Goal: Transaction & Acquisition: Purchase product/service

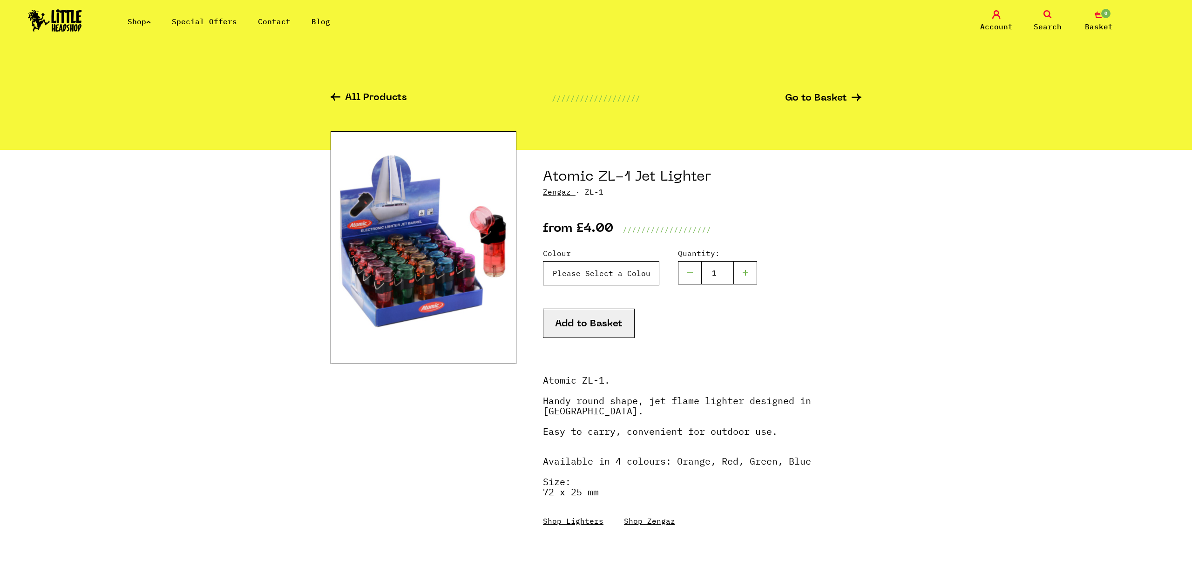
click at [622, 269] on select "Please Select a Colour Orange - £4.00 Red - £4.00 Green - £4.00 Blue - £4.00" at bounding box center [601, 273] width 116 height 24
click at [574, 170] on h1 "Atomic ZL-1 Jet Lighter" at bounding box center [702, 177] width 318 height 18
copy h1 "Atomic"
click at [1049, 19] on link "Search" at bounding box center [1047, 21] width 47 height 22
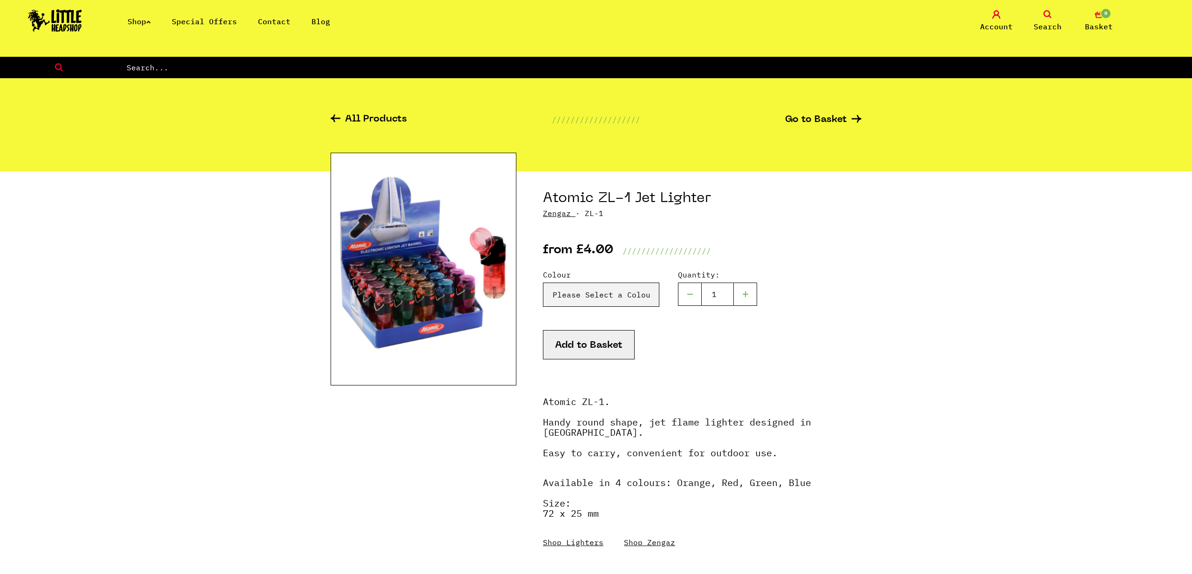
click at [727, 60] on form at bounding box center [596, 67] width 1192 height 21
click at [634, 80] on div "All Products /////////////////// Go to Basket" at bounding box center [595, 124] width 531 height 93
click at [619, 69] on input "text" at bounding box center [659, 67] width 1066 height 12
paste input "Atomic"
type input "Atomic"
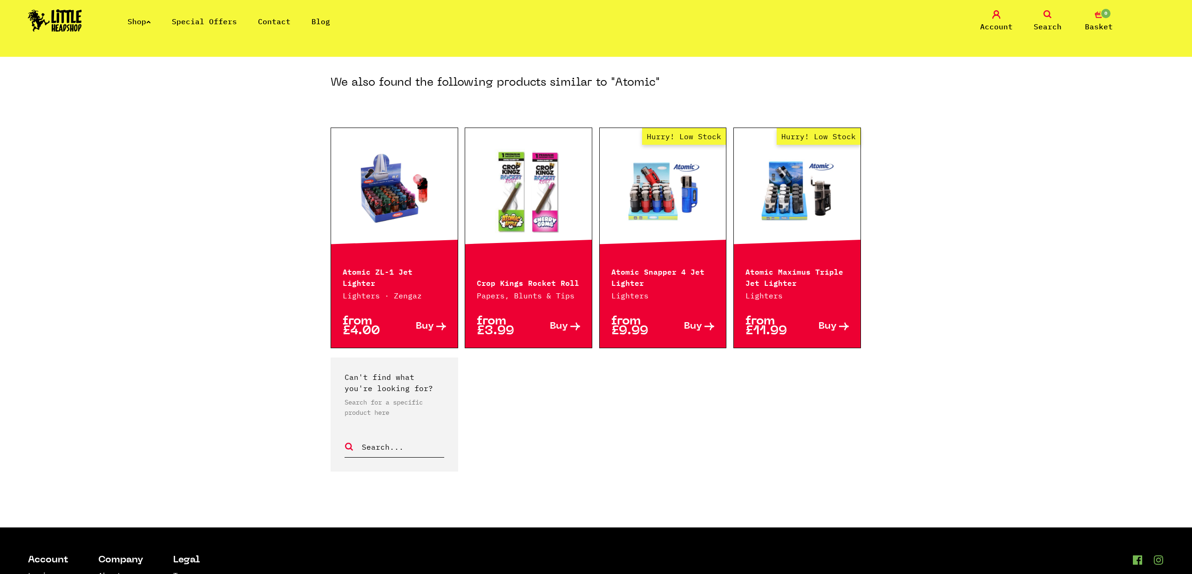
scroll to position [399, 0]
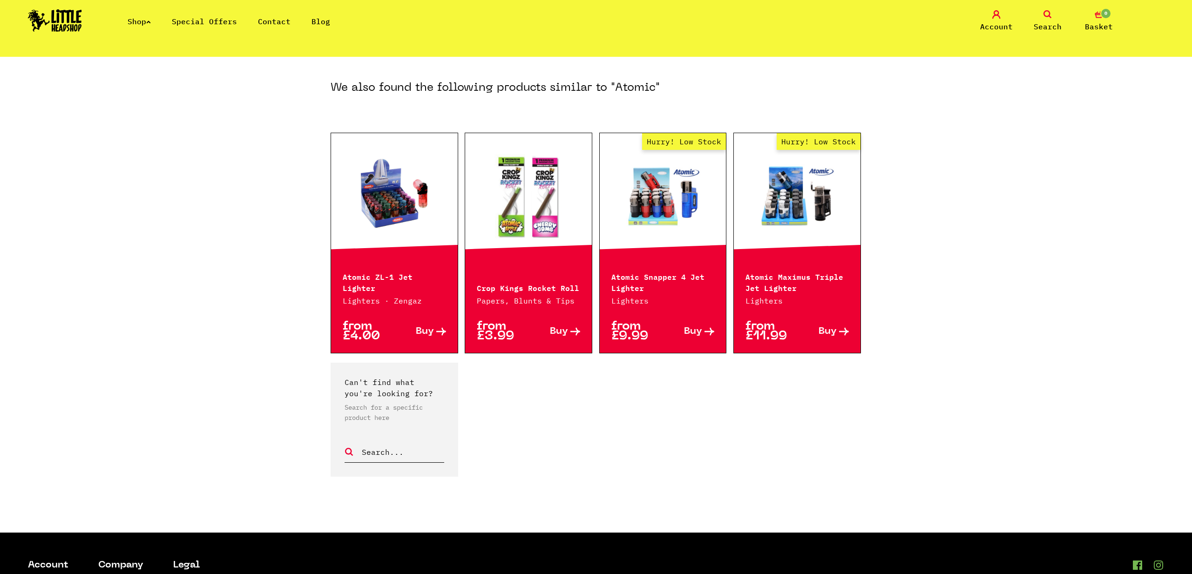
click at [387, 271] on div "Atomic ZL-1 Jet Lighter Lighters · Zengaz" at bounding box center [394, 282] width 127 height 47
click at [389, 218] on link at bounding box center [394, 195] width 127 height 93
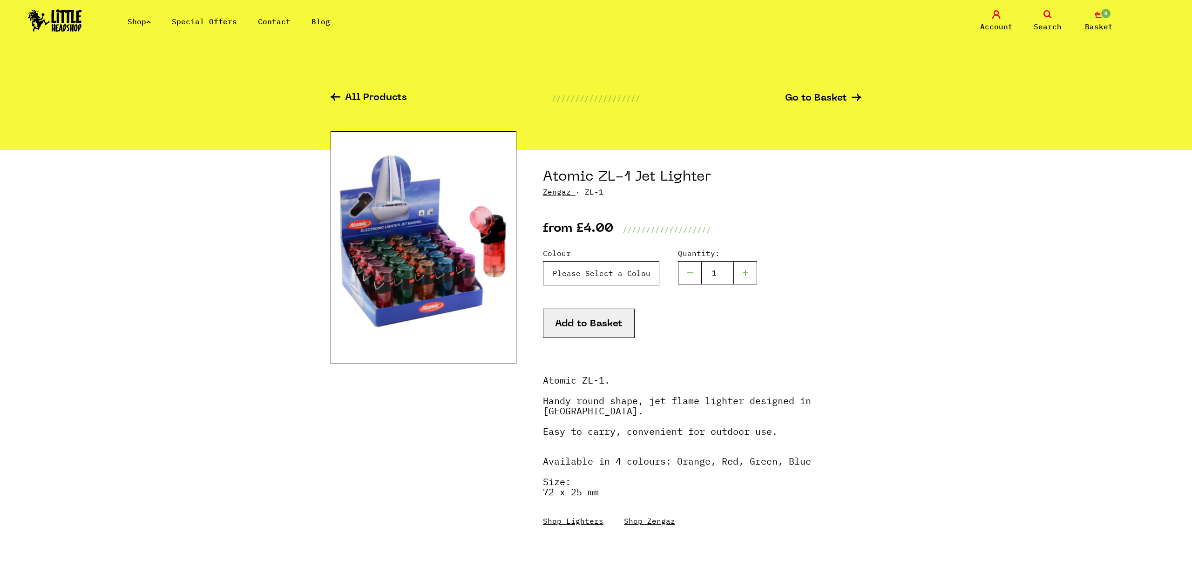
click at [592, 273] on select "Please Select a Colour Orange - £4.00 Red - £4.00 Green - £4.00 Blue - £4.00" at bounding box center [601, 273] width 116 height 24
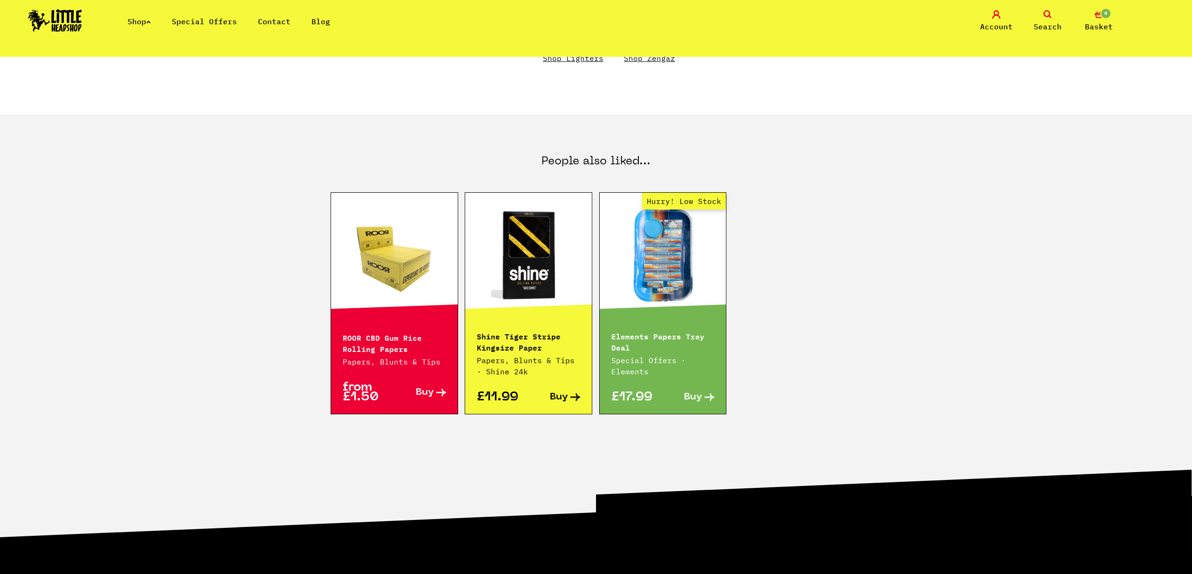
scroll to position [463, 0]
